Goal: Use online tool/utility: Utilize a website feature to perform a specific function

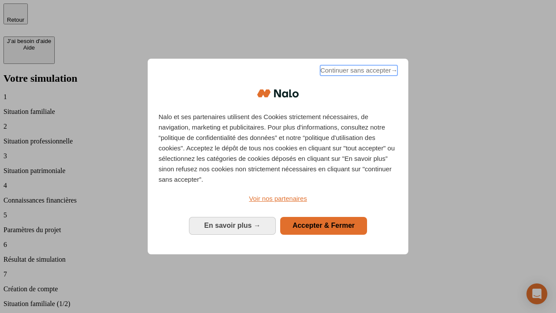
click at [358, 72] on span "Continuer sans accepter →" at bounding box center [358, 70] width 77 height 10
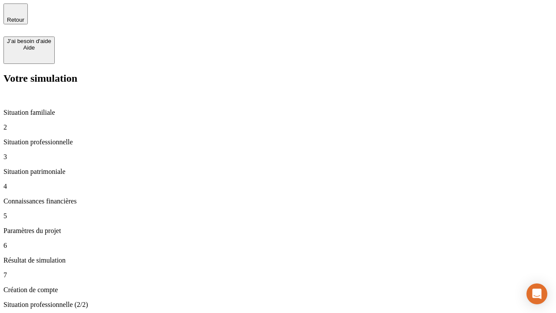
type input "30 000"
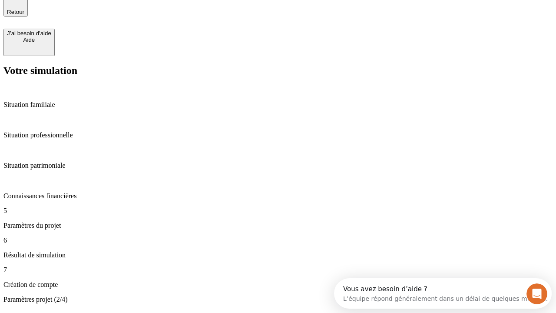
type input "25"
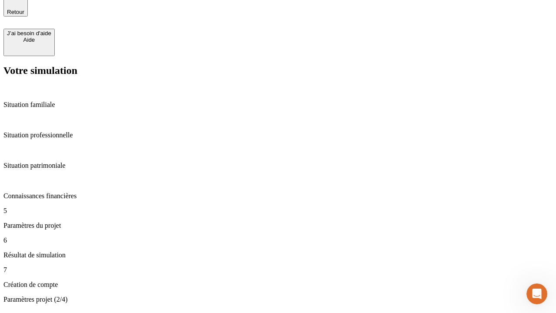
type input "1 000"
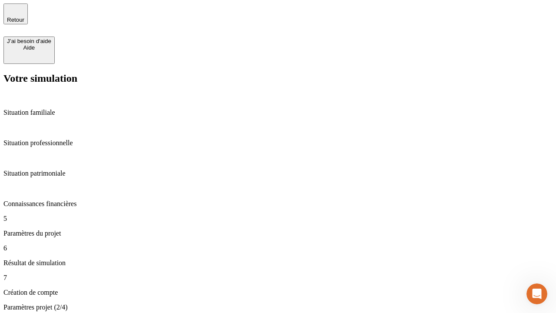
type input "640"
